Goal: Complete application form: Complete application form

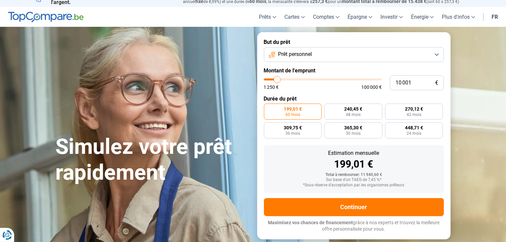
scroll to position [9, 0]
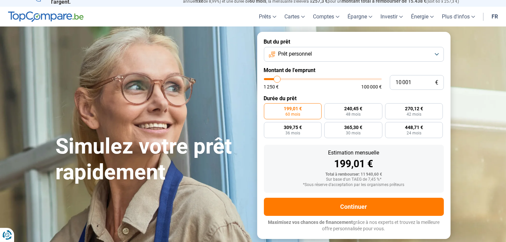
click at [435, 52] on button "Prêt personnel" at bounding box center [354, 54] width 180 height 15
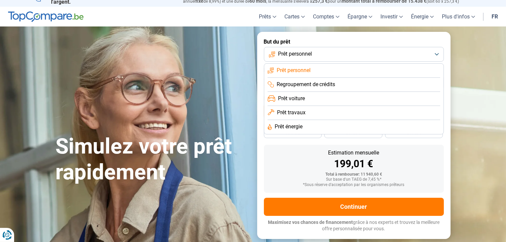
click at [358, 113] on li "Prêt travaux" at bounding box center [353, 113] width 172 height 14
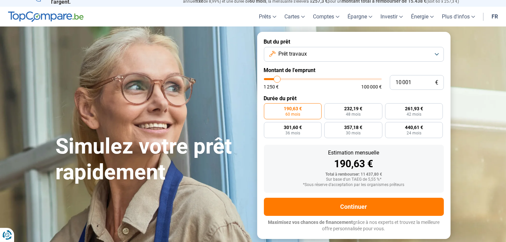
scroll to position [0, 0]
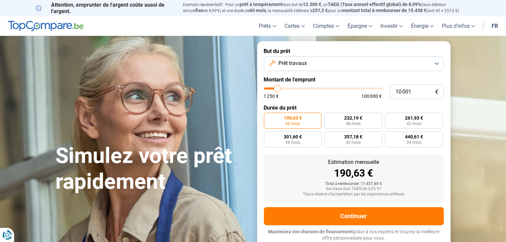
click at [435, 63] on button "Prêt travaux" at bounding box center [354, 63] width 180 height 15
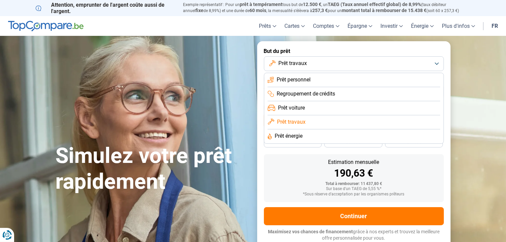
click at [322, 137] on li "Prêt énergie" at bounding box center [353, 137] width 172 height 14
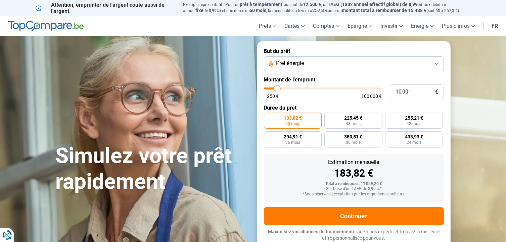
type input "11 500"
type input "11500"
type input "11 750"
type input "11750"
type input "12 000"
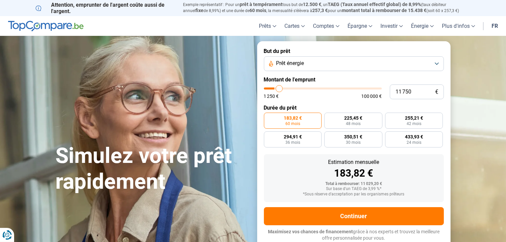
type input "12000"
type input "12 500"
type input "12500"
type input "12 750"
type input "12750"
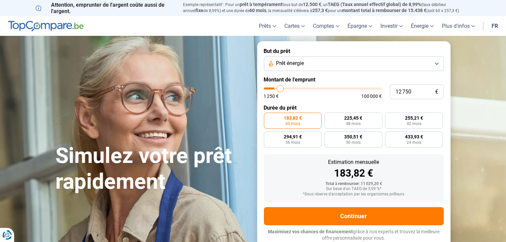
type input "13 500"
type input "13500"
type input "14 000"
type input "14000"
type input "14 750"
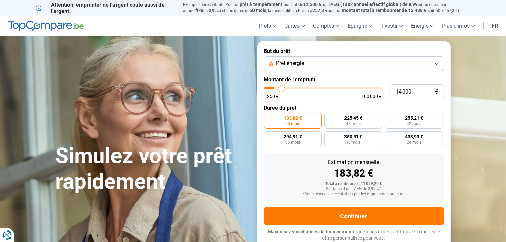
type input "14750"
type input "15 500"
type input "15500"
type input "16 000"
drag, startPoint x: 278, startPoint y: 89, endPoint x: 285, endPoint y: 90, distance: 6.5
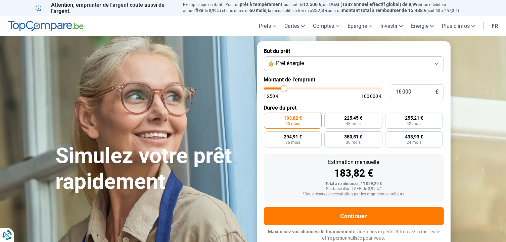
type input "16500"
click at [285, 90] on input "range" at bounding box center [323, 89] width 118 height 2
type input "16 500"
radio input "false"
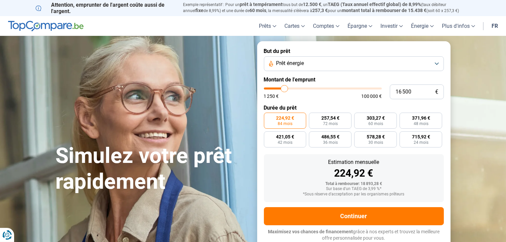
type input "46 250"
type input "46250"
click at [317, 88] on input "range" at bounding box center [323, 89] width 118 height 2
radio input "false"
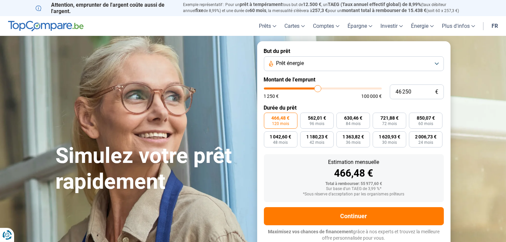
type input "35 500"
type input "35500"
click at [305, 89] on input "range" at bounding box center [323, 89] width 118 height 2
type input "31 000"
type input "31000"
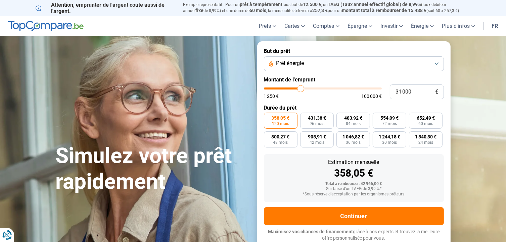
click at [300, 89] on input "range" at bounding box center [323, 89] width 118 height 2
type input "37 500"
type input "37500"
click at [308, 88] on input "range" at bounding box center [323, 89] width 118 height 2
type input "30 500"
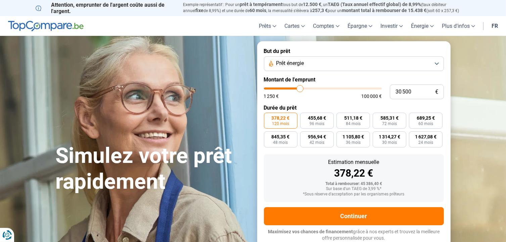
type input "30500"
click at [300, 89] on input "range" at bounding box center [323, 89] width 118 height 2
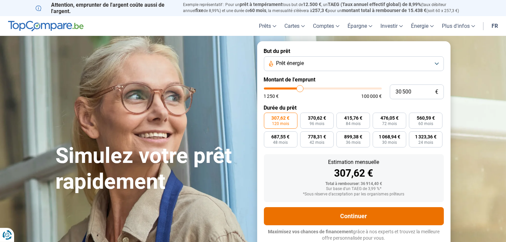
click at [358, 217] on button "Continuer" at bounding box center [354, 216] width 180 height 18
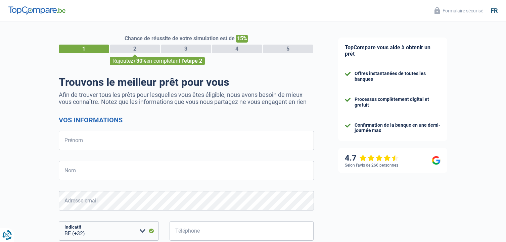
select select "32"
click at [73, 145] on input "Prénom" at bounding box center [186, 140] width 255 height 19
type input "Natahalie"
type input "Van der Voort"
type input "471477833"
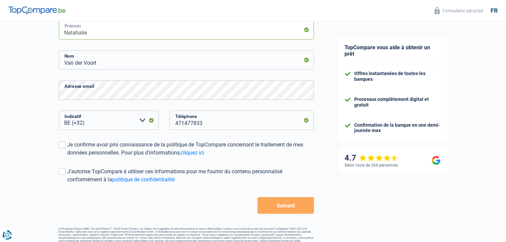
scroll to position [111, 0]
click at [62, 145] on span at bounding box center [62, 144] width 7 height 7
click at [67, 157] on input "Je confirme avoir pris connaissance de la politique de TopCompare concernant le…" at bounding box center [67, 157] width 0 height 0
click at [61, 172] on span at bounding box center [62, 171] width 7 height 7
click at [67, 184] on input "J'autorise TopCompare à utiliser ces informations pour me fournir du contenu pe…" at bounding box center [67, 184] width 0 height 0
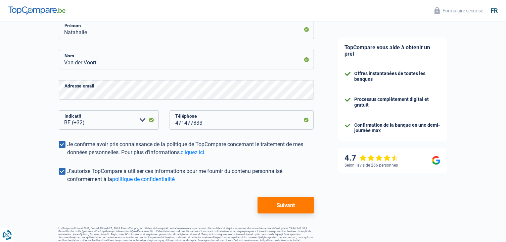
click at [281, 209] on button "Suivant" at bounding box center [285, 205] width 56 height 17
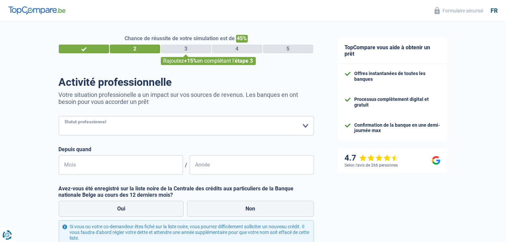
click at [302, 128] on select "Ouvrier Employé privé Employé public Invalide Indépendant Pensionné Chômeur Mut…" at bounding box center [186, 125] width 255 height 19
select select "mutuality"
click at [59, 116] on select "Ouvrier Employé privé Employé public Invalide Indépendant Pensionné Chômeur Mut…" at bounding box center [186, 125] width 255 height 19
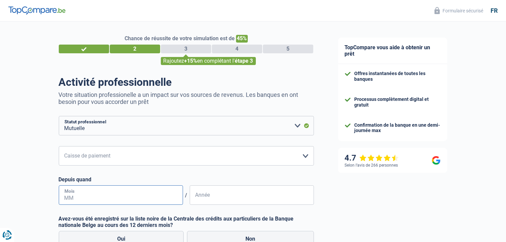
click at [88, 196] on input "Mois" at bounding box center [121, 195] width 124 height 19
type input "01"
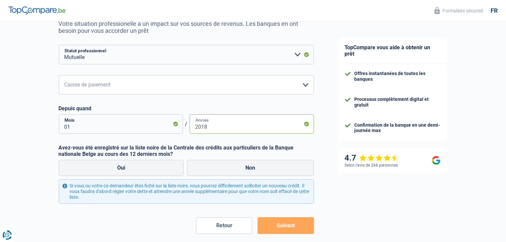
scroll to position [79, 0]
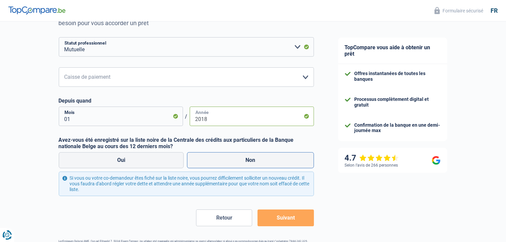
type input "2018"
click at [249, 160] on label "Non" at bounding box center [250, 160] width 127 height 16
click at [249, 160] on input "Non" at bounding box center [250, 160] width 127 height 16
radio input "true"
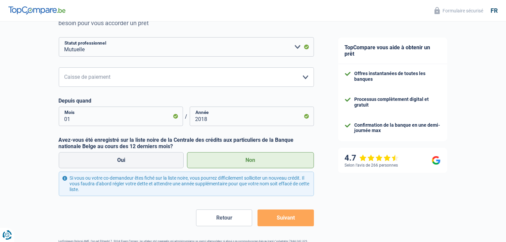
click at [289, 218] on button "Suivant" at bounding box center [285, 218] width 56 height 17
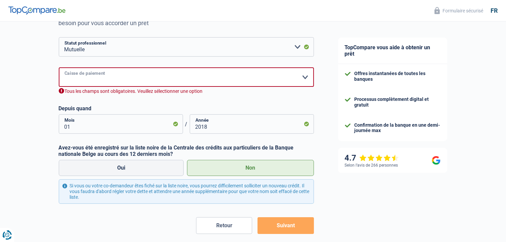
click at [305, 77] on select "Mutualité [DEMOGRAPHIC_DATA] Mutualité Socialiste (Solidaris) SPF Sécurité Soci…" at bounding box center [186, 76] width 255 height 19
select select "[DEMOGRAPHIC_DATA]"
click at [59, 68] on select "Mutualité [DEMOGRAPHIC_DATA] Mutualité Socialiste (Solidaris) SPF Sécurité Soci…" at bounding box center [186, 76] width 255 height 19
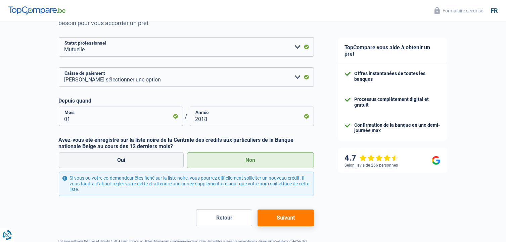
click at [289, 218] on button "Suivant" at bounding box center [285, 218] width 56 height 17
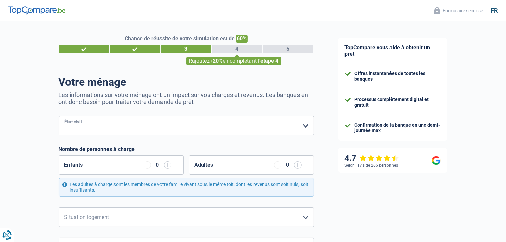
click at [144, 126] on select "[PERSON_NAME](e) Cohabitant(e) légal(e) Divorcé(e) Veuf(ve) Séparé (de fait) Ve…" at bounding box center [186, 125] width 255 height 19
select select "married"
click at [59, 116] on select "[PERSON_NAME](e) Cohabitant(e) légal(e) Divorcé(e) Veuf(ve) Séparé (de fait) Ve…" at bounding box center [186, 125] width 255 height 19
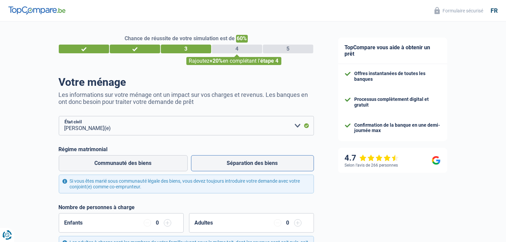
click at [224, 165] on label "Séparation des biens" at bounding box center [252, 163] width 123 height 16
click at [224, 165] on input "Séparation des biens" at bounding box center [252, 163] width 123 height 16
radio input "true"
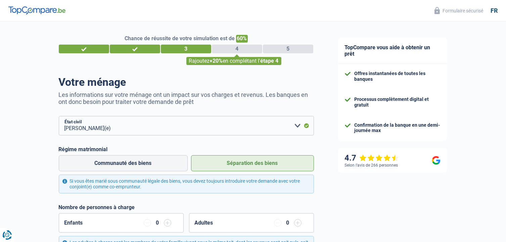
click at [166, 226] on input "button" at bounding box center [167, 222] width 7 height 7
click at [168, 223] on input "button" at bounding box center [167, 222] width 7 height 7
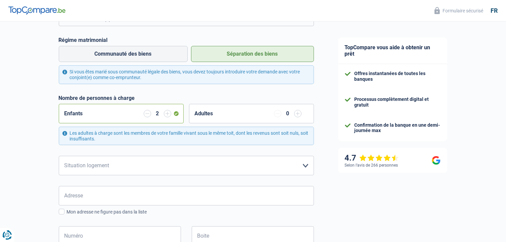
scroll to position [110, 0]
click at [306, 165] on select "Locataire Propriétaire avec prêt hypothécaire Propriétaire sans prêt hypothécai…" at bounding box center [186, 165] width 255 height 19
select select "ownerWithMortgage"
click at [59, 156] on select "Locataire Propriétaire avec prêt hypothécaire Propriétaire sans prêt hypothécai…" at bounding box center [186, 165] width 255 height 19
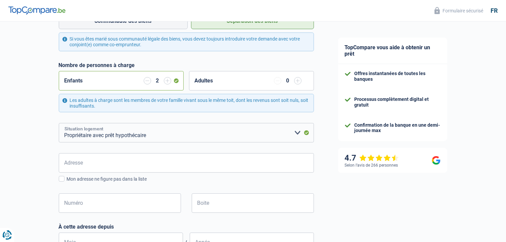
scroll to position [150, 0]
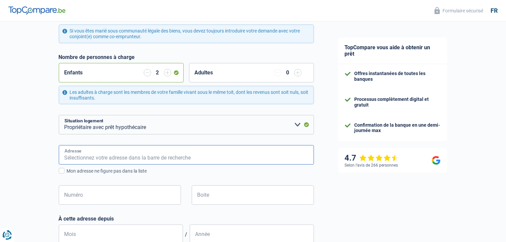
click at [120, 155] on input "Adresse" at bounding box center [186, 154] width 255 height 19
type input "[STREET_ADDRESS][PERSON_NAME]"
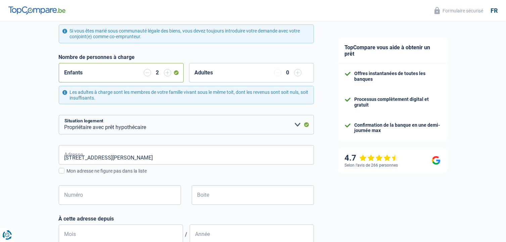
type input "[GEOGRAPHIC_DATA]"
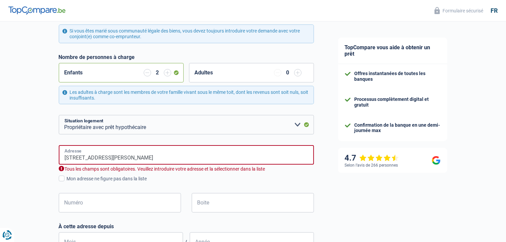
type input "[GEOGRAPHIC_DATA]"
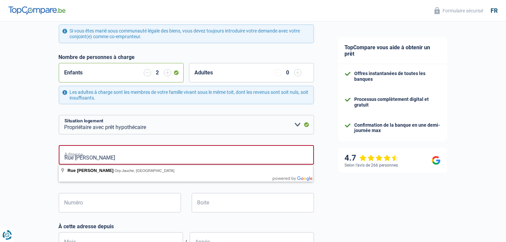
type input "Rue [PERSON_NAME]"
click at [81, 201] on input "Numéro" at bounding box center [120, 202] width 122 height 19
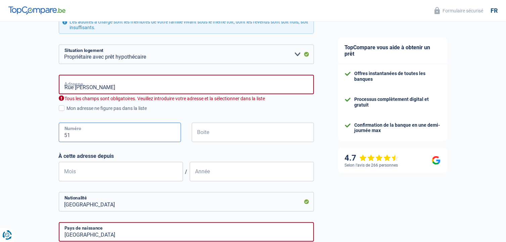
scroll to position [221, 0]
type input "51"
click at [89, 173] on input "Mois" at bounding box center [121, 171] width 124 height 19
type input "03"
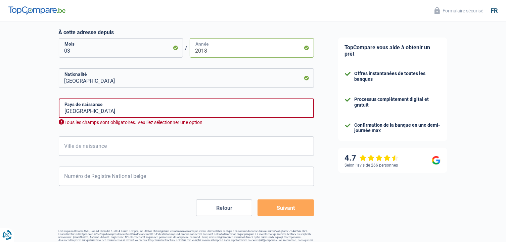
scroll to position [345, 0]
type input "2018"
click at [91, 148] on input "Ville de naissance" at bounding box center [186, 145] width 255 height 19
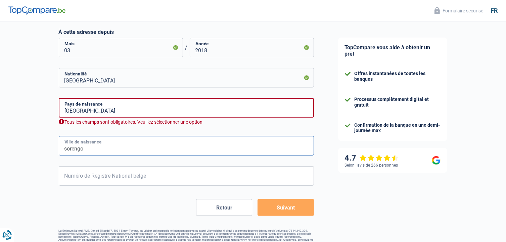
type input "sorengo"
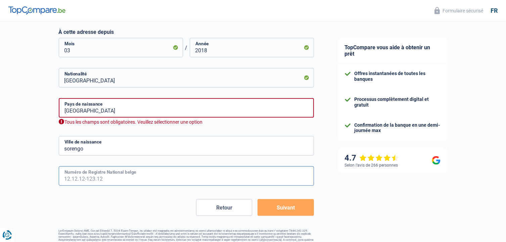
click at [69, 179] on input "Numéro de Registre National belge" at bounding box center [186, 175] width 255 height 19
type input "2"
type input "67.04.27-218.19"
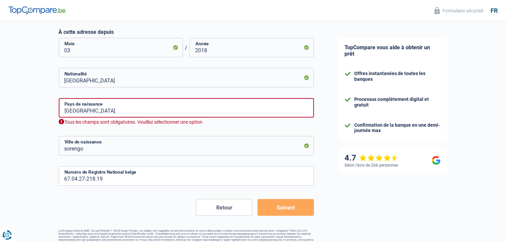
click at [283, 206] on button "Suivant" at bounding box center [285, 207] width 56 height 17
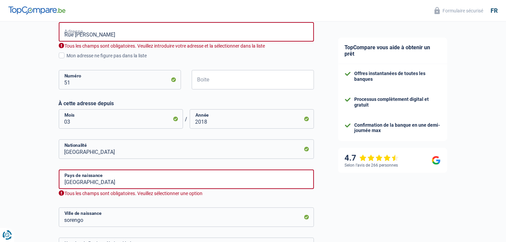
scroll to position [273, 0]
click at [123, 35] on input "Rue [PERSON_NAME]" at bounding box center [186, 32] width 255 height 19
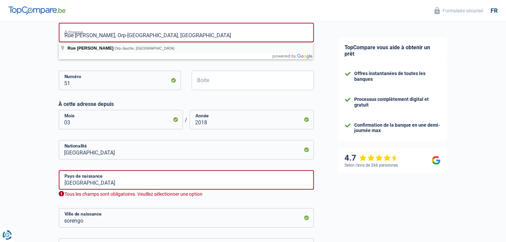
type input "[STREET_ADDRESS][PERSON_NAME]"
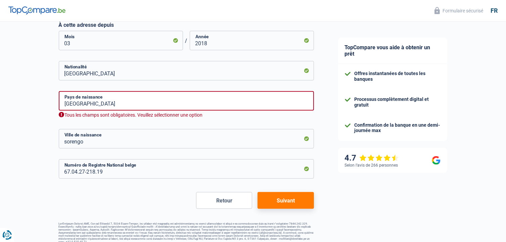
scroll to position [351, 0]
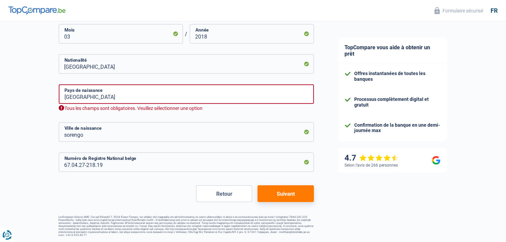
click at [298, 194] on button "Suivant" at bounding box center [285, 194] width 56 height 17
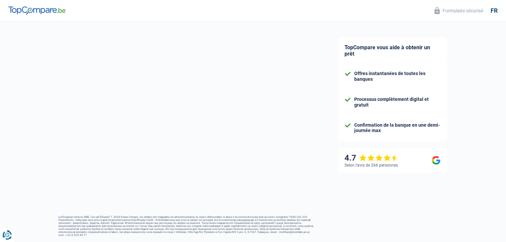
select select "familyAllowances"
select select "mutualityIndemnity"
select select "mortgage"
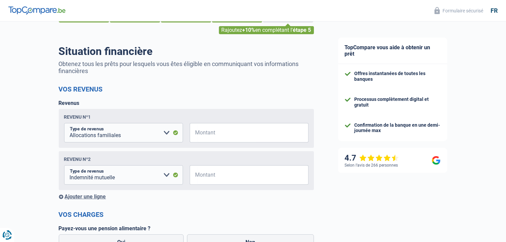
scroll to position [32, 0]
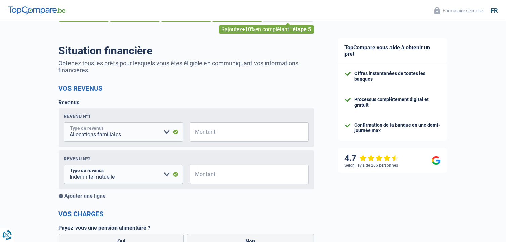
click at [168, 132] on select "Allocation d'handicap Allocations chômage Allocations familiales Chèques repas …" at bounding box center [123, 131] width 119 height 19
click at [208, 132] on input "Montant" at bounding box center [253, 131] width 110 height 19
type input "450"
click at [205, 175] on input "Montant" at bounding box center [253, 174] width 110 height 19
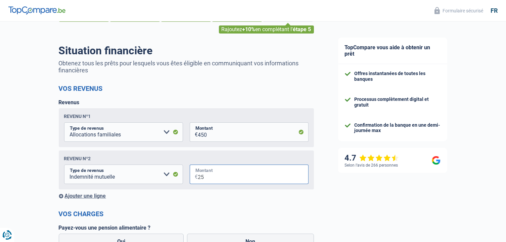
type input "2"
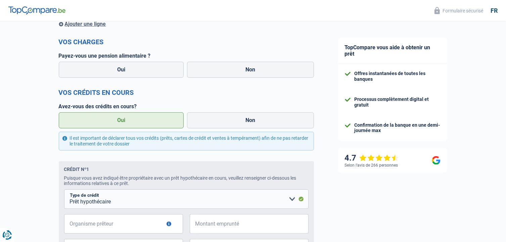
scroll to position [200, 0]
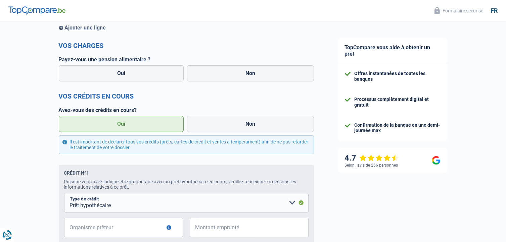
type input "2.300"
click at [126, 125] on label "Oui" at bounding box center [121, 124] width 125 height 16
click at [126, 125] on input "Oui" at bounding box center [121, 124] width 125 height 16
click at [246, 71] on label "Non" at bounding box center [250, 73] width 127 height 16
click at [246, 71] on input "Non" at bounding box center [250, 73] width 127 height 16
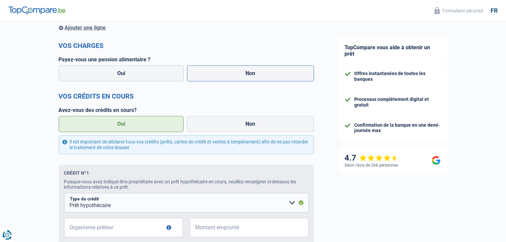
radio input "true"
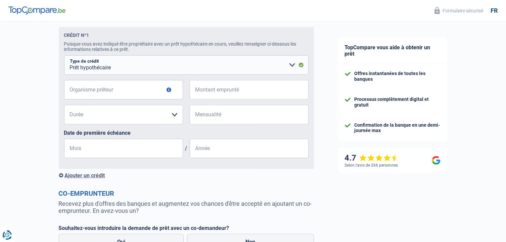
scroll to position [338, 0]
click at [141, 90] on input "Organisme prêteur" at bounding box center [123, 89] width 119 height 19
click at [141, 90] on input "i" at bounding box center [123, 89] width 119 height 19
type input "ing"
click at [218, 94] on input "Montant emprunté" at bounding box center [253, 89] width 110 height 19
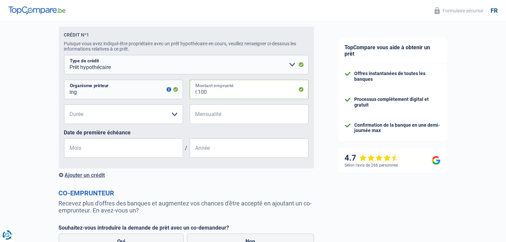
type input "100"
click at [173, 114] on select "120 mois 180 mois 240 mois 300 mois 360 mois 420 mois Veuillez sélectionner une…" at bounding box center [123, 114] width 119 height 19
click at [211, 116] on input "Mensualité" at bounding box center [253, 114] width 110 height 19
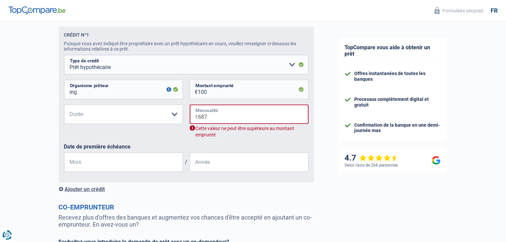
type input "687"
click at [212, 94] on input "100" at bounding box center [253, 89] width 110 height 19
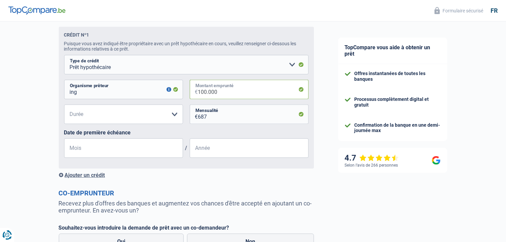
type input "100.000"
click at [120, 115] on select "120 mois 180 mois 240 mois 300 mois 360 mois 420 mois Veuillez sélectionner une…" at bounding box center [123, 114] width 119 height 19
click at [223, 176] on div "Ajouter un crédit" at bounding box center [186, 175] width 255 height 6
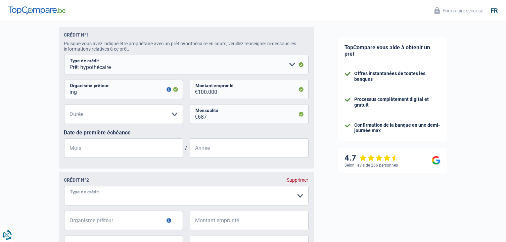
click at [253, 199] on select "Carte ou ouverture de crédit Prêt hypothécaire Vente à tempérament Prêt à tempé…" at bounding box center [186, 195] width 244 height 19
select select "mortgage"
click at [64, 203] on select "Carte ou ouverture de crédit Prêt hypothécaire Vente à tempérament Prêt à tempé…" at bounding box center [186, 195] width 244 height 19
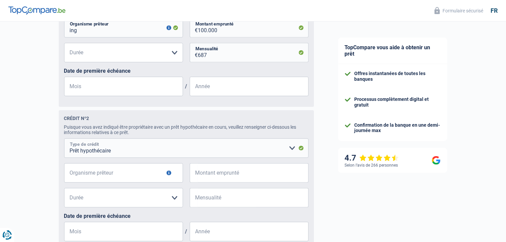
scroll to position [400, 0]
click at [137, 177] on input "Organisme prêteur" at bounding box center [123, 172] width 119 height 19
type input "ing"
click at [237, 176] on input "Montant emprunté" at bounding box center [253, 172] width 110 height 19
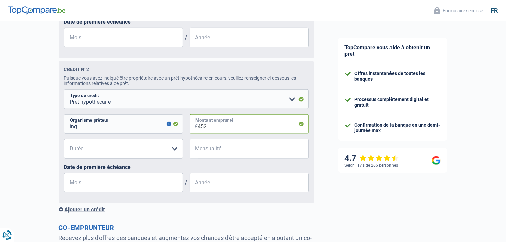
scroll to position [450, 0]
type input "452"
click at [175, 152] on select "120 mois 180 mois 240 mois 300 mois 360 mois 420 mois Veuillez sélectionner une…" at bounding box center [123, 148] width 119 height 19
select select "180"
click at [64, 141] on select "120 mois 180 mois 240 mois 300 mois 360 mois 420 mois Veuillez sélectionner une…" at bounding box center [123, 148] width 119 height 19
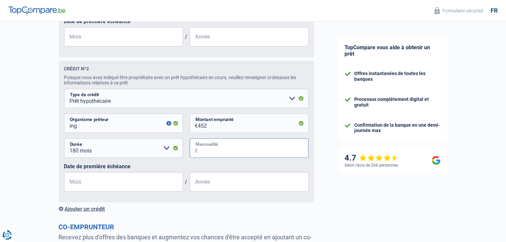
click at [212, 152] on input "Mensualité" at bounding box center [253, 148] width 110 height 19
type input "452"
click at [209, 127] on input "452" at bounding box center [253, 123] width 110 height 19
type input "45"
select select
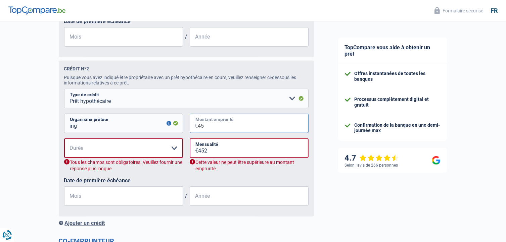
type input "4"
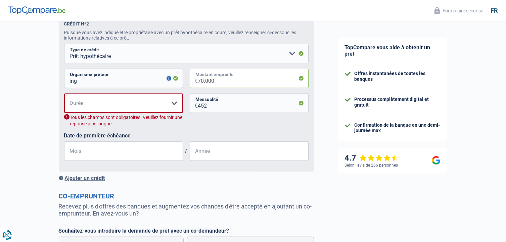
scroll to position [499, 0]
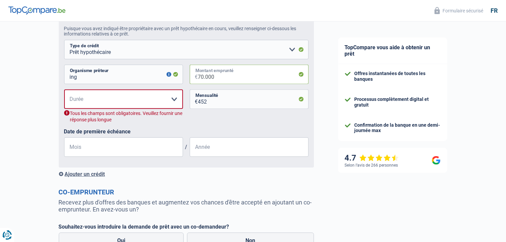
type input "70.000"
click at [173, 101] on select "120 mois 180 mois 240 mois 300 mois 360 mois 420 mois Veuillez sélectionner une…" at bounding box center [123, 99] width 119 height 19
select select "180"
click at [64, 92] on select "120 mois 180 mois 240 mois 300 mois 360 mois 420 mois Veuillez sélectionner une…" at bounding box center [123, 99] width 119 height 19
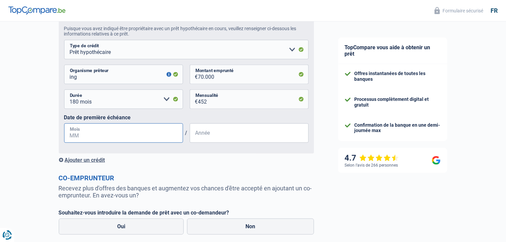
click at [89, 138] on input "Mois" at bounding box center [123, 132] width 119 height 19
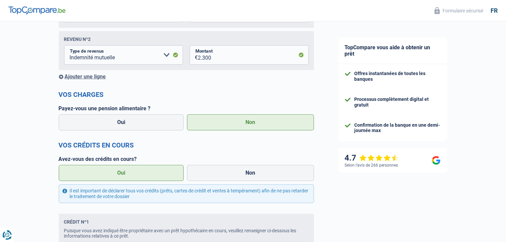
scroll to position [151, 0]
click at [80, 76] on div "Ajouter une ligne" at bounding box center [186, 77] width 255 height 6
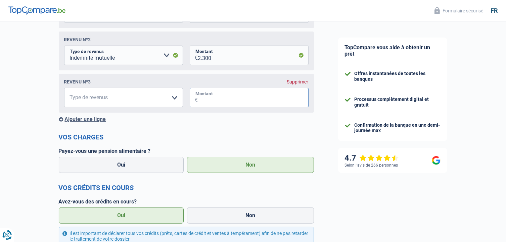
click at [199, 98] on input "Montant" at bounding box center [253, 97] width 110 height 19
type input "1.780"
click at [175, 99] on select "Allocation d'handicap Allocations chômage Allocations familiales Chèques repas …" at bounding box center [123, 97] width 119 height 19
select select "other"
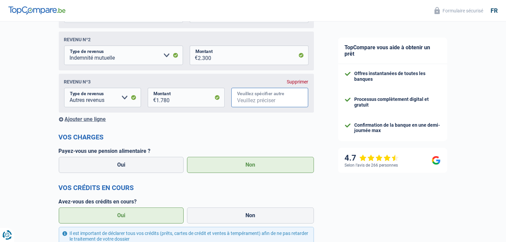
click at [256, 98] on input "Veuillez spécifier autre" at bounding box center [269, 97] width 77 height 19
click at [296, 83] on div "Supprimer" at bounding box center [297, 81] width 21 height 5
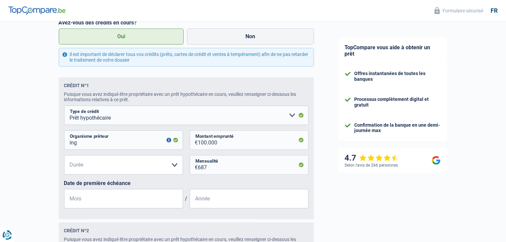
scroll to position [289, 0]
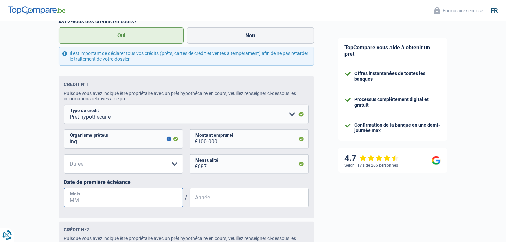
click at [73, 202] on input "Mois" at bounding box center [123, 197] width 119 height 19
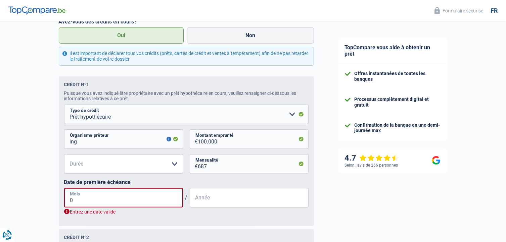
type input "01"
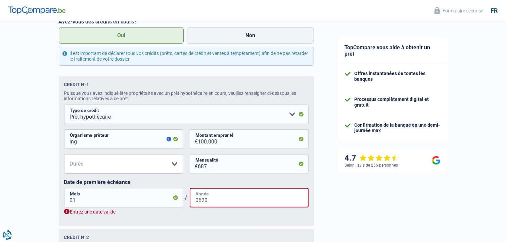
type input "0620"
click at [176, 166] on select "120 mois 180 mois 240 mois 300 mois 360 mois 420 mois Veuillez sélectionner une…" at bounding box center [123, 163] width 119 height 19
click at [80, 166] on select "120 mois 180 mois 240 mois 300 mois 360 mois 420 mois Veuillez sélectionner une…" at bounding box center [123, 163] width 119 height 19
click at [80, 170] on select "120 mois 180 mois 240 mois 300 mois 360 mois 420 mois Veuillez sélectionner une…" at bounding box center [123, 163] width 119 height 19
click at [64, 156] on select "120 mois 180 mois 240 mois 300 mois 360 mois 420 mois Veuillez sélectionner une…" at bounding box center [123, 163] width 119 height 19
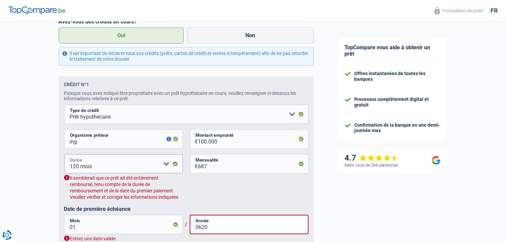
click at [164, 165] on select "120 mois 180 mois 240 mois 300 mois 360 mois 420 mois Veuillez sélectionner une…" at bounding box center [123, 163] width 119 height 19
select select "180"
click at [64, 156] on select "120 mois 180 mois 240 mois 300 mois 360 mois 420 mois Veuillez sélectionner une…" at bounding box center [123, 163] width 119 height 19
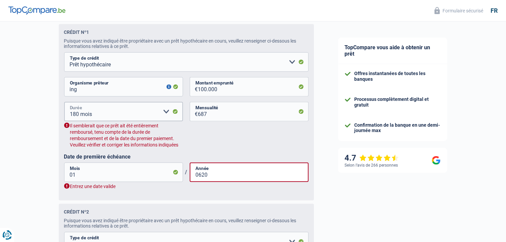
scroll to position [346, 0]
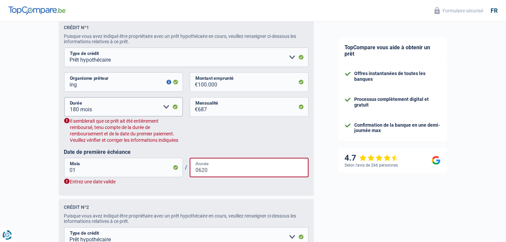
click at [208, 172] on input "0620" at bounding box center [249, 167] width 119 height 19
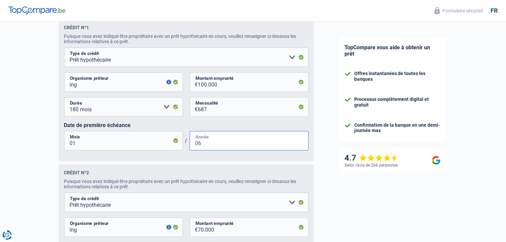
type input "0"
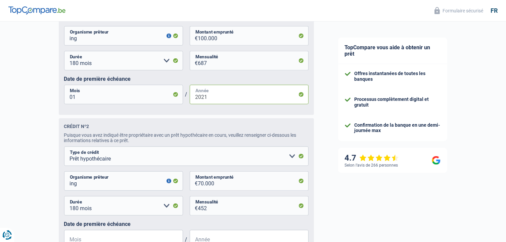
scroll to position [392, 0]
type input "2021"
click at [208, 172] on fieldset "Carte ou ouverture de crédit Prêt hypothécaire Vente à tempérament Prêt à tempé…" at bounding box center [186, 200] width 244 height 108
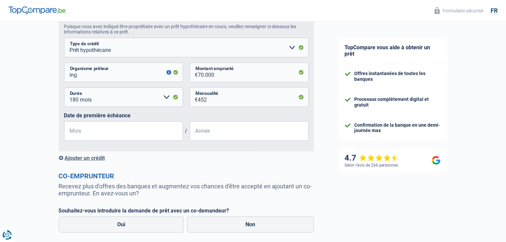
scroll to position [501, 0]
click at [133, 132] on input "Mois" at bounding box center [123, 130] width 119 height 19
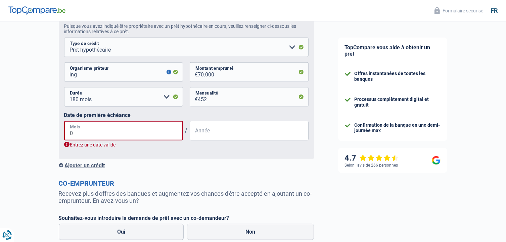
type input "01"
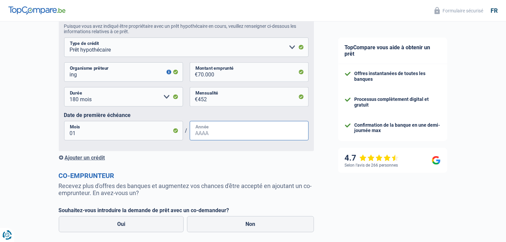
type input "6"
type input "2021"
click at [79, 136] on input "01" at bounding box center [123, 130] width 119 height 19
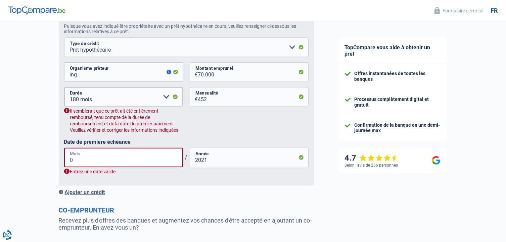
type input "06"
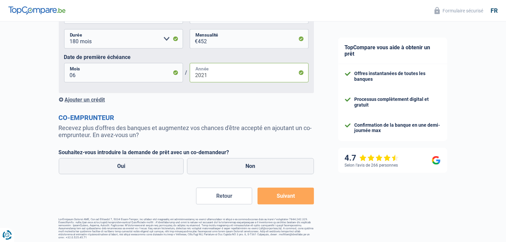
scroll to position [564, 0]
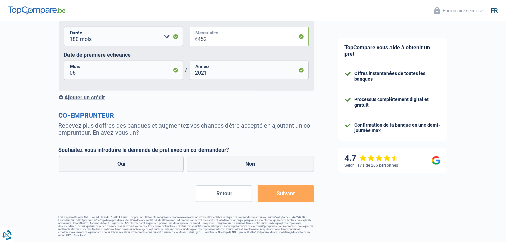
click at [210, 40] on input "452" at bounding box center [253, 36] width 110 height 19
type input "452"
click at [212, 73] on input "2021" at bounding box center [249, 70] width 119 height 19
type input "2"
type input "2022"
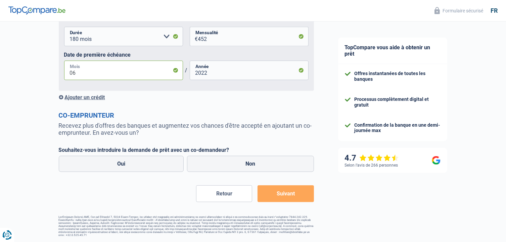
click at [77, 73] on input "06" at bounding box center [123, 70] width 119 height 19
type input "0"
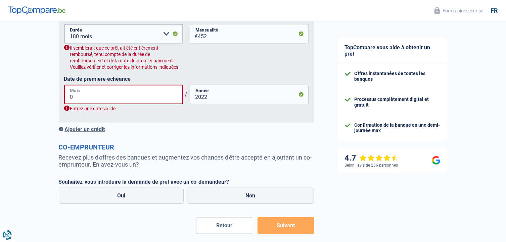
type input "08"
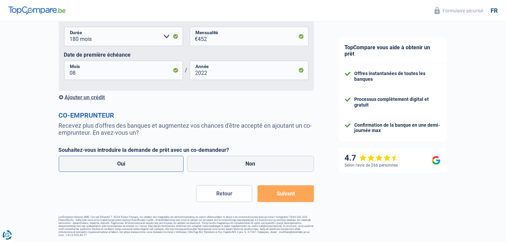
click at [128, 164] on label "Oui" at bounding box center [121, 164] width 125 height 16
click at [128, 164] on input "Oui" at bounding box center [121, 164] width 125 height 16
radio input "true"
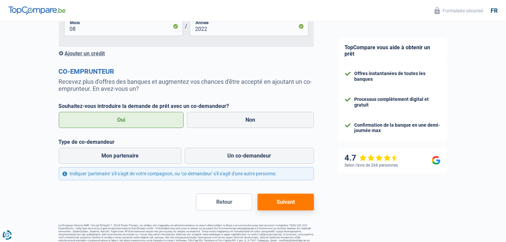
scroll to position [606, 0]
click at [128, 161] on label "Mon partenaire" at bounding box center [120, 156] width 123 height 16
click at [128, 161] on input "Mon partenaire" at bounding box center [120, 156] width 123 height 16
radio input "true"
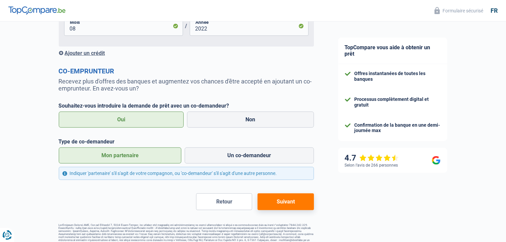
scroll to position [616, 0]
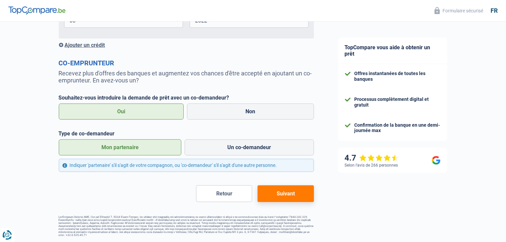
click at [279, 195] on button "Suivant" at bounding box center [285, 194] width 56 height 17
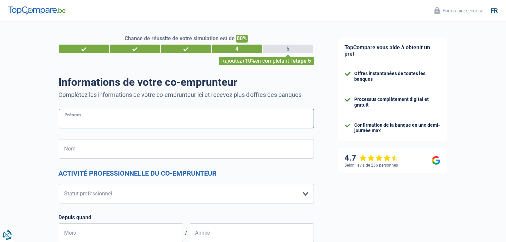
click at [90, 121] on input "Prénom" at bounding box center [186, 118] width 255 height 19
type input "L'Homme"
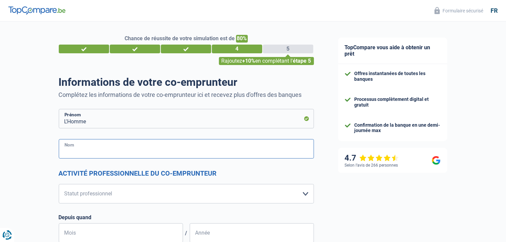
click at [70, 151] on input "Nom" at bounding box center [186, 148] width 255 height 19
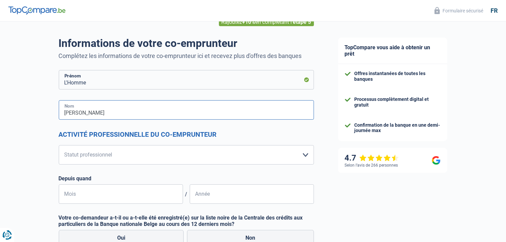
scroll to position [39, 0]
type input "[PERSON_NAME]"
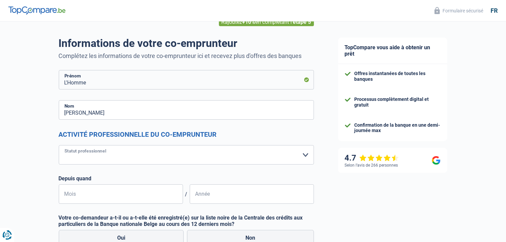
click at [111, 156] on select "Ouvrier Employé privé Employé public Invalide Indépendant Pensionné Chômeur Mut…" at bounding box center [186, 154] width 255 height 19
select select "mutuality"
click at [59, 145] on select "Ouvrier Employé privé Employé public Invalide Indépendant Pensionné Chômeur Mut…" at bounding box center [186, 154] width 255 height 19
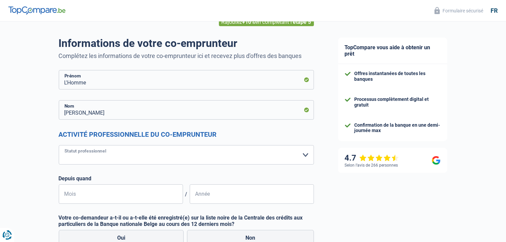
select select "mutualityIndemnity"
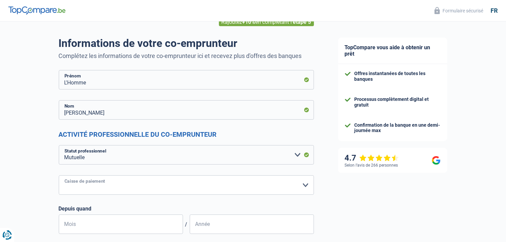
click at [144, 186] on select "Mutualité [DEMOGRAPHIC_DATA] Mutualité Socialiste (Solidaris) SPF Sécurité Soci…" at bounding box center [186, 185] width 255 height 19
select select "partenamut"
click at [59, 176] on select "Mutualité [DEMOGRAPHIC_DATA] Mutualité Socialiste (Solidaris) SPF Sécurité Soci…" at bounding box center [186, 185] width 255 height 19
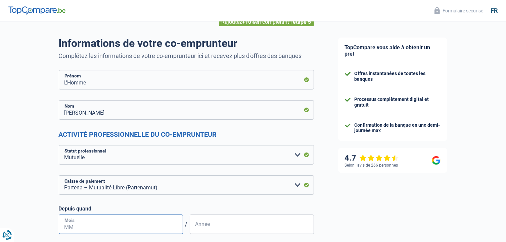
click at [126, 225] on input "Mois" at bounding box center [121, 224] width 124 height 19
click at [205, 225] on input "Année" at bounding box center [252, 224] width 124 height 19
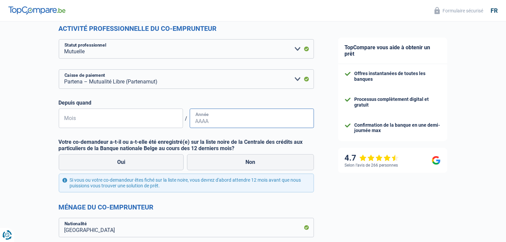
scroll to position [146, 0]
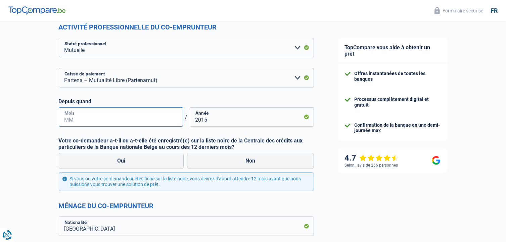
click at [73, 116] on input "Mois" at bounding box center [121, 116] width 124 height 19
click at [211, 122] on input "2015" at bounding box center [252, 116] width 124 height 19
type input "2013"
click at [76, 117] on input "Mois" at bounding box center [121, 116] width 124 height 19
type input "01"
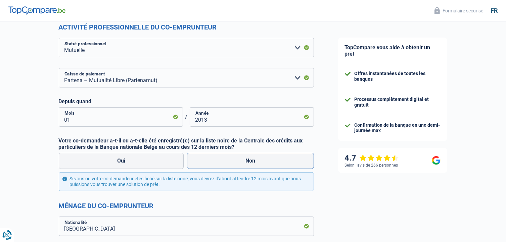
click at [246, 161] on label "Non" at bounding box center [250, 161] width 127 height 16
click at [246, 161] on input "Non" at bounding box center [250, 161] width 127 height 16
radio input "true"
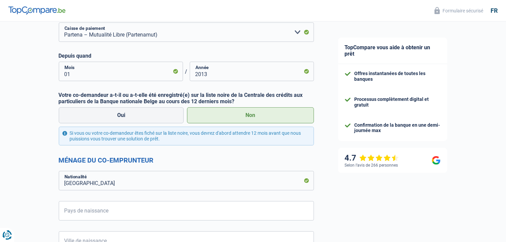
scroll to position [213, 0]
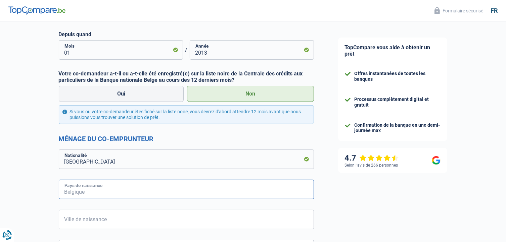
click at [74, 188] on input "Pays de naissance" at bounding box center [186, 189] width 255 height 19
type input "L"
click at [64, 191] on input "ondres" at bounding box center [186, 189] width 255 height 19
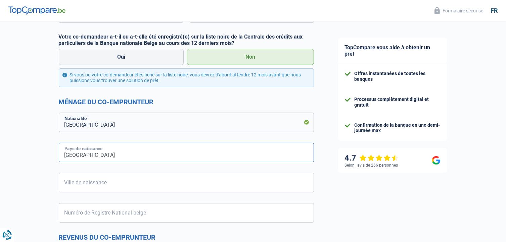
scroll to position [251, 0]
click at [88, 155] on input "[GEOGRAPHIC_DATA]" at bounding box center [186, 152] width 255 height 19
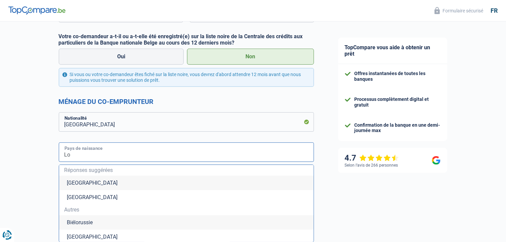
type input "L"
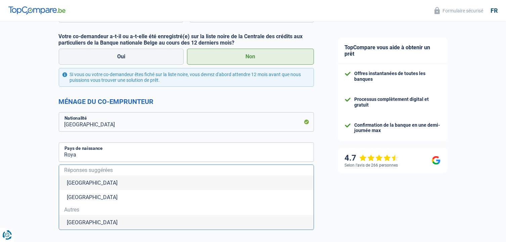
click at [98, 223] on li "[GEOGRAPHIC_DATA]" at bounding box center [186, 222] width 254 height 14
type input "[GEOGRAPHIC_DATA]"
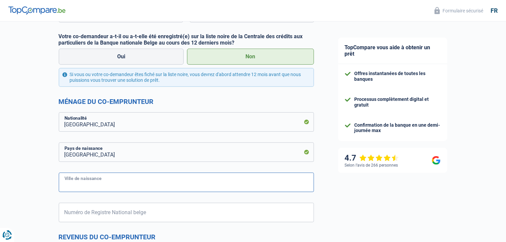
click at [70, 184] on input "Ville de naissance" at bounding box center [186, 182] width 255 height 19
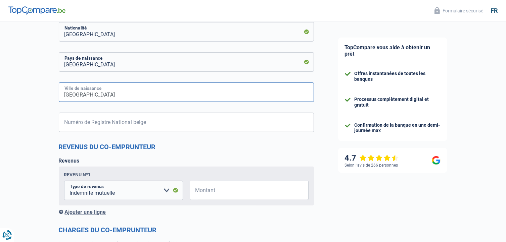
scroll to position [344, 0]
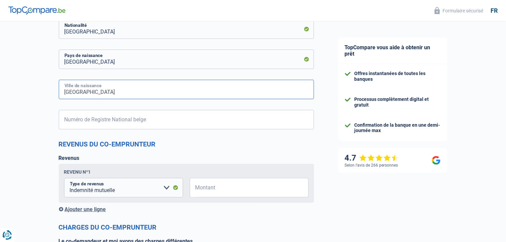
type input "[GEOGRAPHIC_DATA]"
click at [200, 190] on input "Montant" at bounding box center [253, 187] width 110 height 19
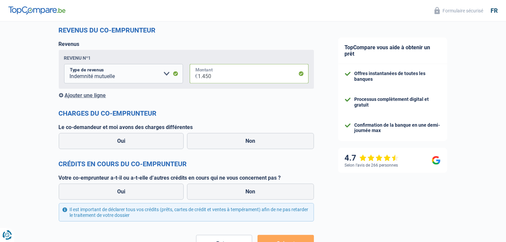
scroll to position [459, 0]
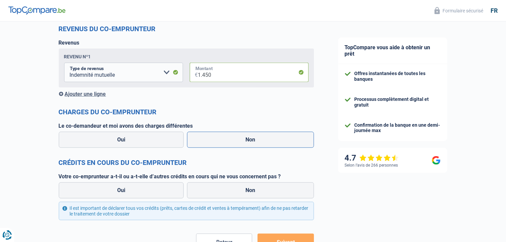
type input "1.450"
click at [247, 140] on label "Non" at bounding box center [250, 140] width 127 height 16
click at [247, 140] on input "Non" at bounding box center [250, 140] width 127 height 16
radio input "true"
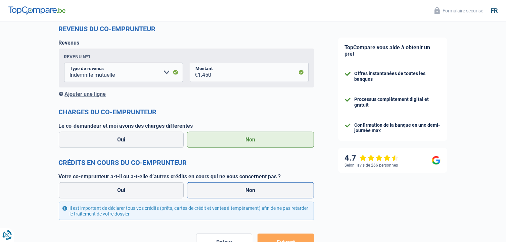
click at [251, 192] on label "Non" at bounding box center [250, 191] width 127 height 16
click at [251, 192] on input "Non" at bounding box center [250, 191] width 127 height 16
radio input "true"
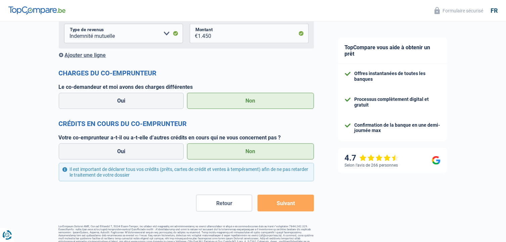
scroll to position [508, 0]
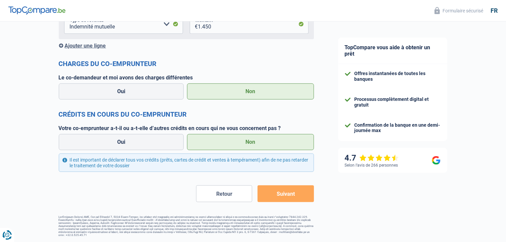
click at [287, 194] on button "Suivant" at bounding box center [285, 194] width 56 height 17
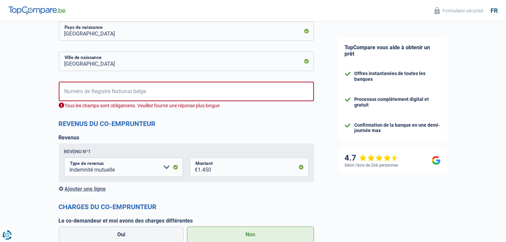
scroll to position [373, 0]
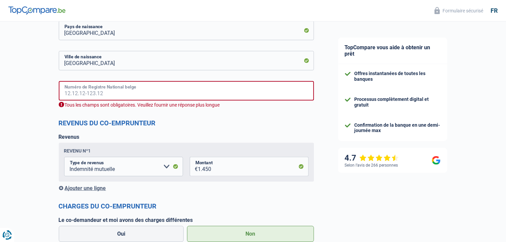
click at [85, 90] on input "Numéro de Registre National belge" at bounding box center [186, 90] width 255 height 19
type input "73.01.30"
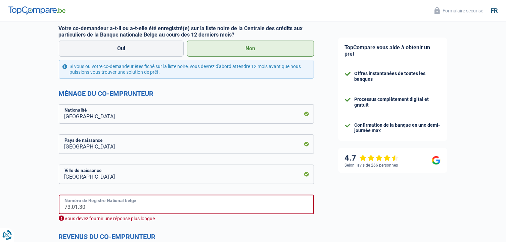
scroll to position [258, 0]
